Goal: Browse casually

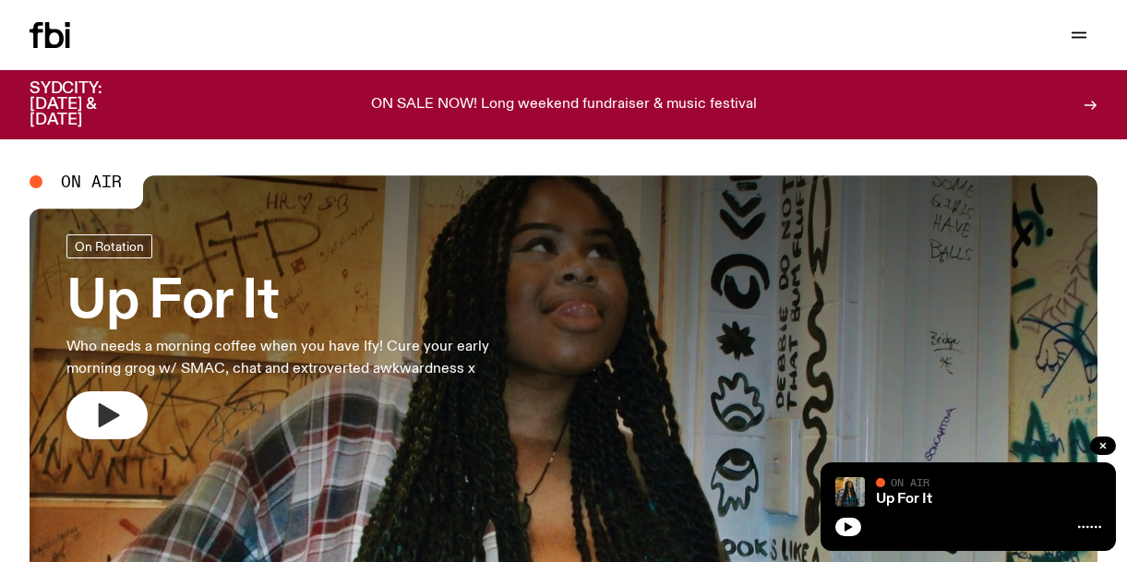
click at [107, 415] on icon "button" at bounding box center [109, 415] width 21 height 24
click at [113, 416] on icon "button" at bounding box center [109, 415] width 21 height 24
